Goal: Navigation & Orientation: Go to known website

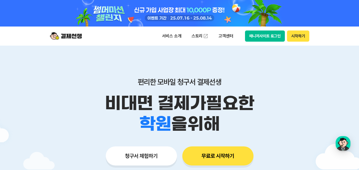
click at [300, 38] on button "시작하기" at bounding box center [298, 36] width 22 height 11
click at [294, 36] on button "시작하기" at bounding box center [298, 36] width 22 height 11
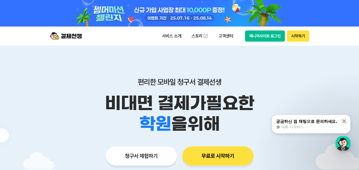
click at [297, 40] on button "시작하기" at bounding box center [298, 36] width 22 height 11
